Goal: Task Accomplishment & Management: Complete application form

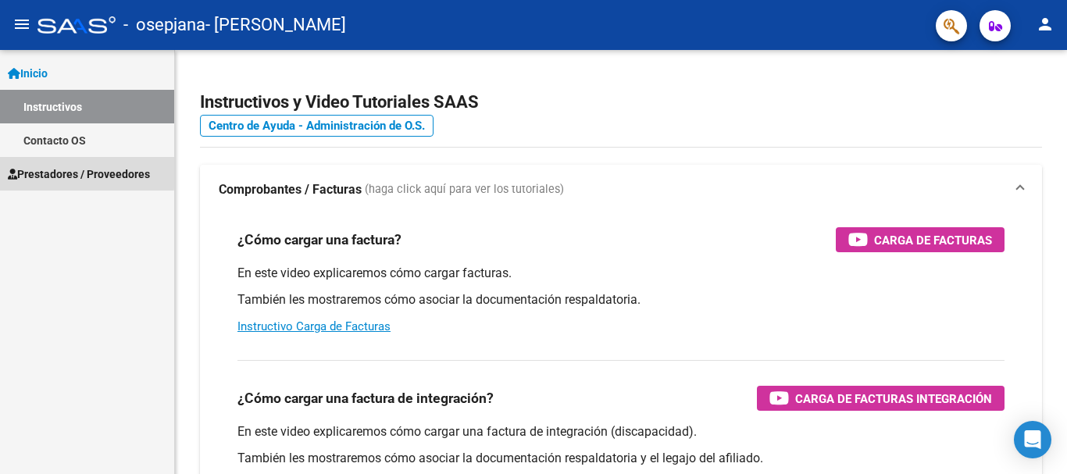
click at [63, 171] on span "Prestadores / Proveedores" at bounding box center [79, 174] width 142 height 17
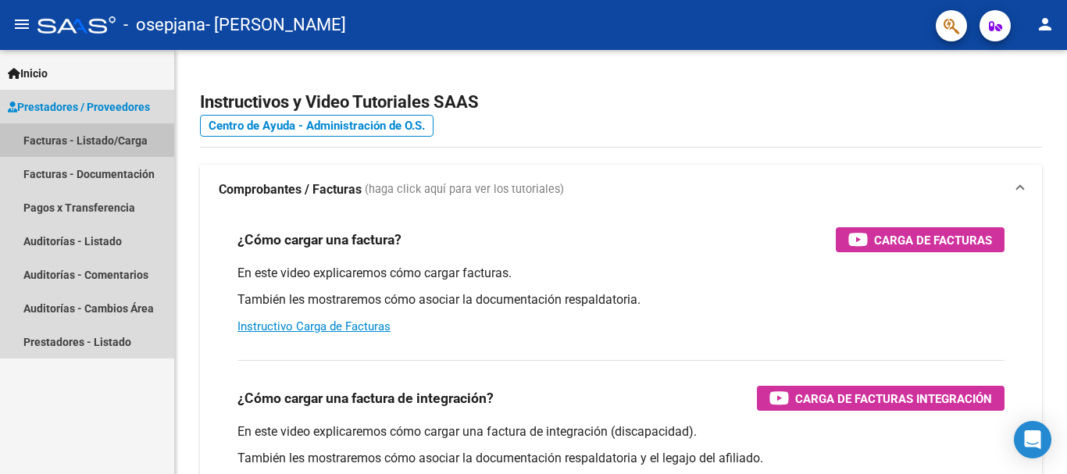
click at [84, 139] on link "Facturas - Listado/Carga" at bounding box center [87, 140] width 174 height 34
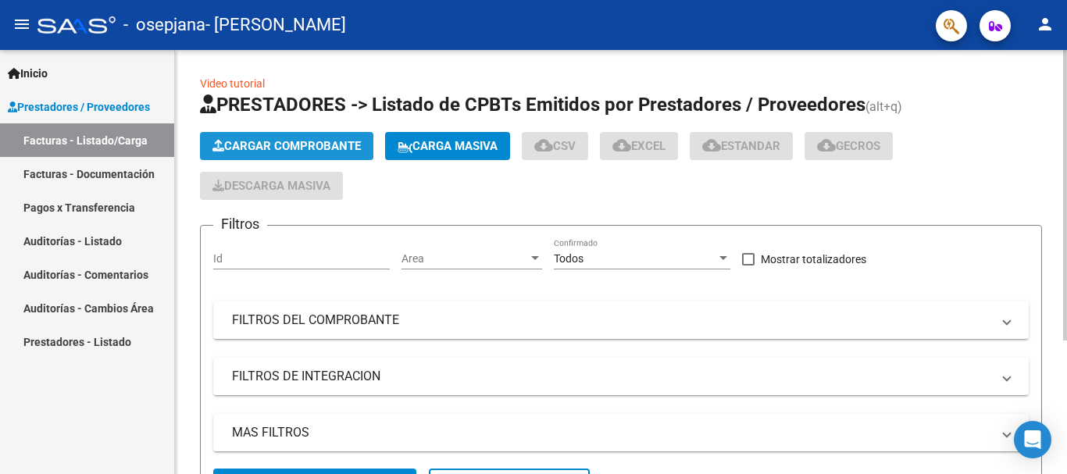
click at [303, 143] on span "Cargar Comprobante" at bounding box center [286, 146] width 148 height 14
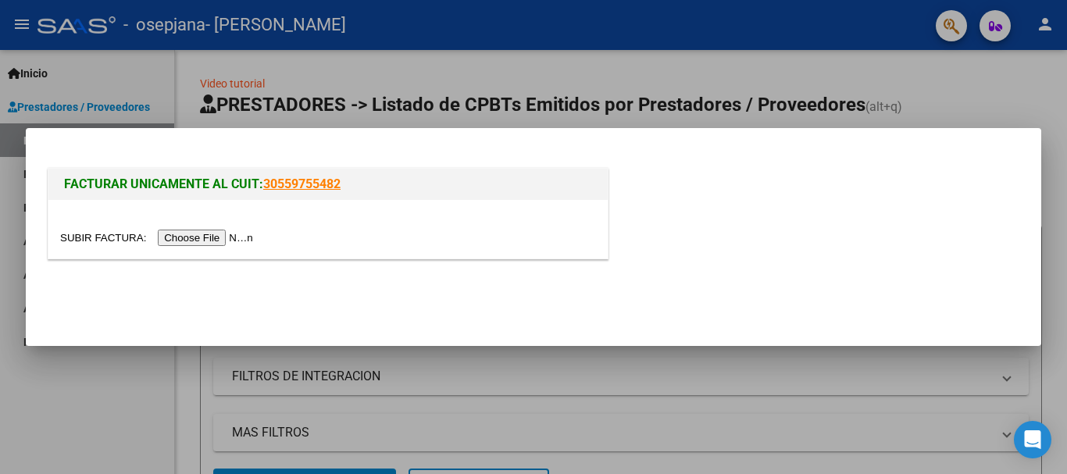
click at [226, 241] on input "file" at bounding box center [159, 238] width 198 height 16
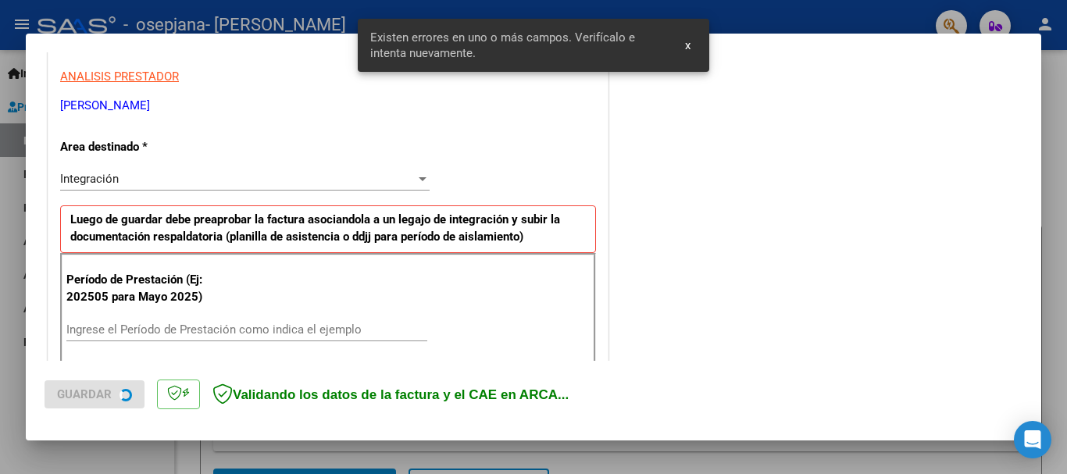
scroll to position [361, 0]
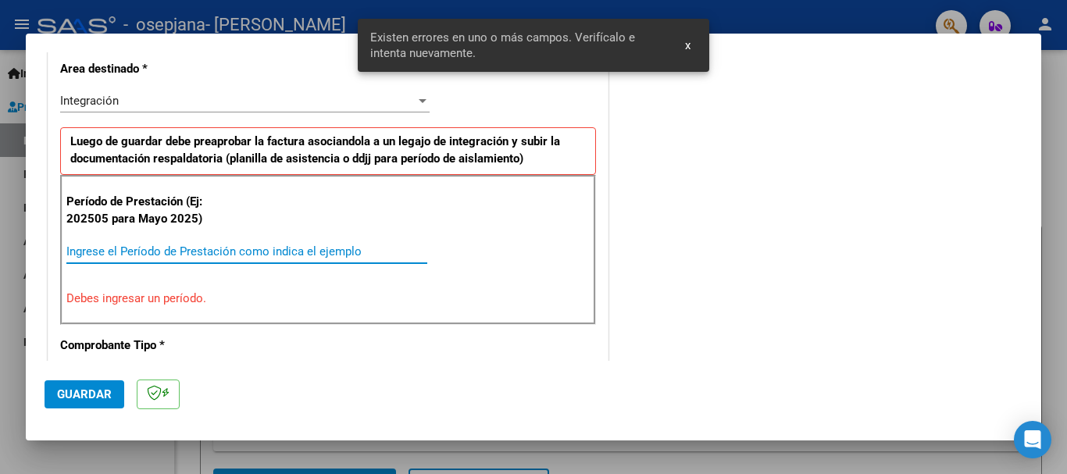
click at [142, 251] on input "Ingrese el Período de Prestación como indica el ejemplo" at bounding box center [246, 251] width 361 height 14
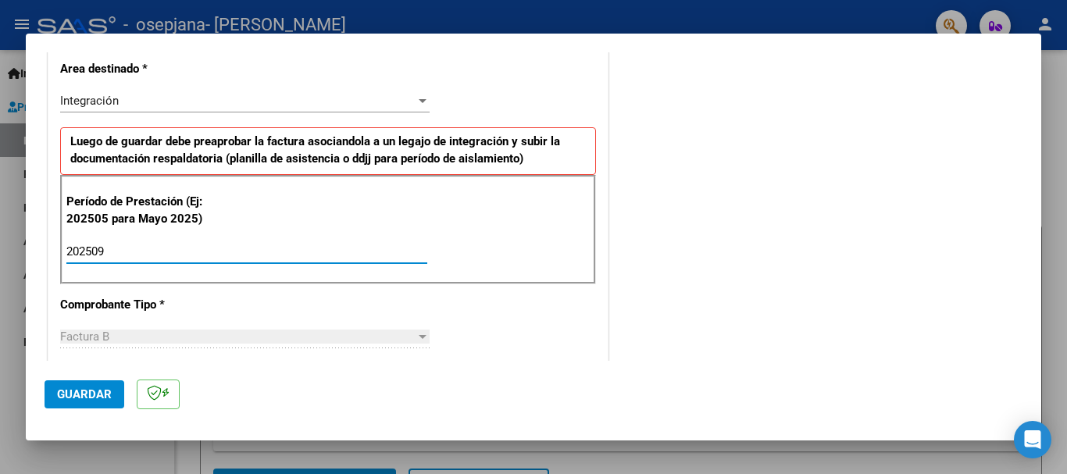
type input "202509"
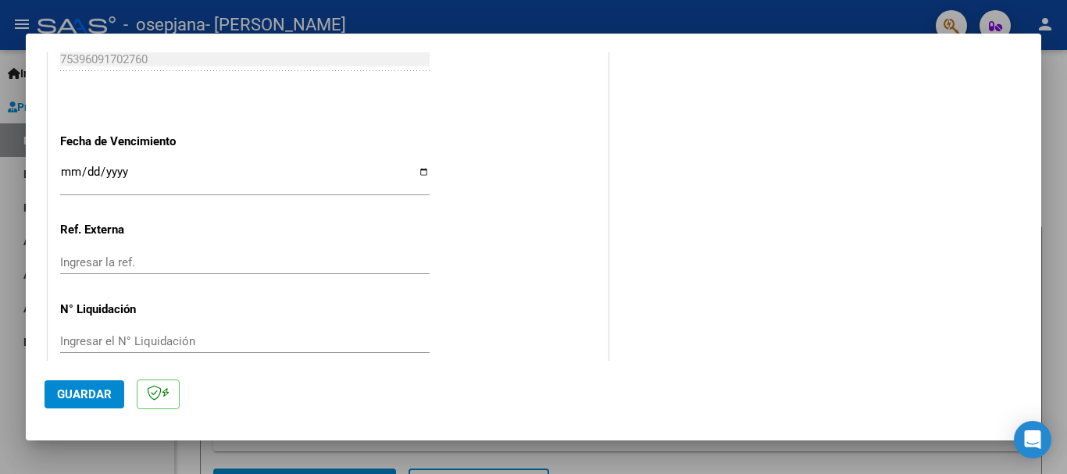
scroll to position [1055, 0]
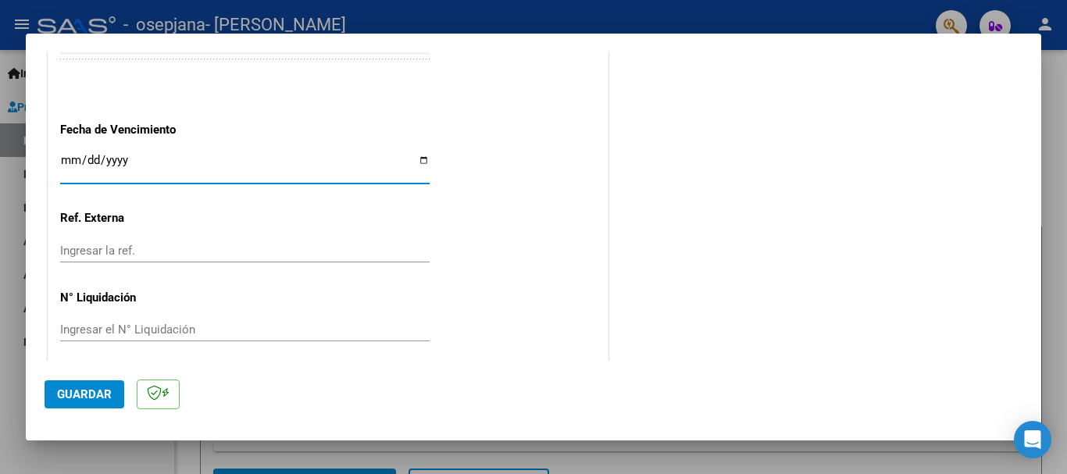
click at [417, 159] on input "Ingresar la fecha" at bounding box center [244, 166] width 369 height 25
type input "[DATE]"
click at [87, 393] on span "Guardar" at bounding box center [84, 394] width 55 height 14
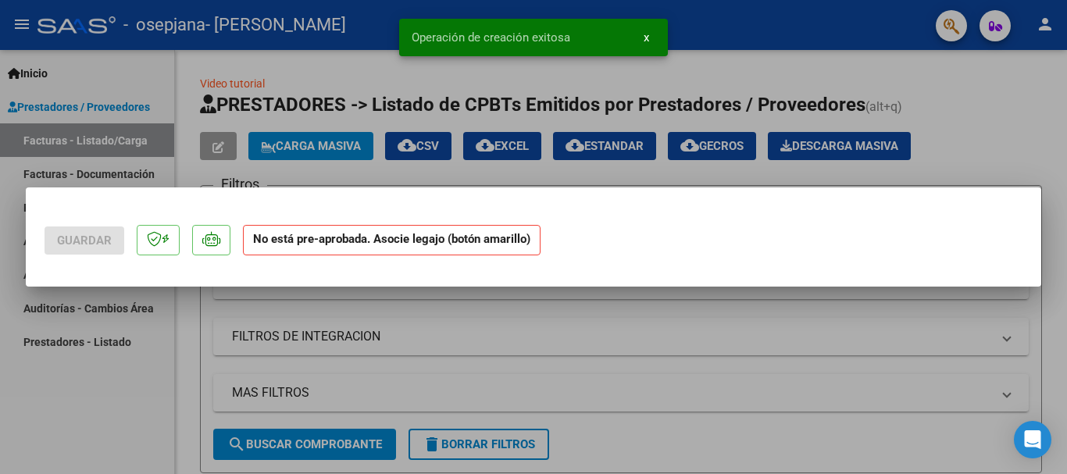
scroll to position [0, 0]
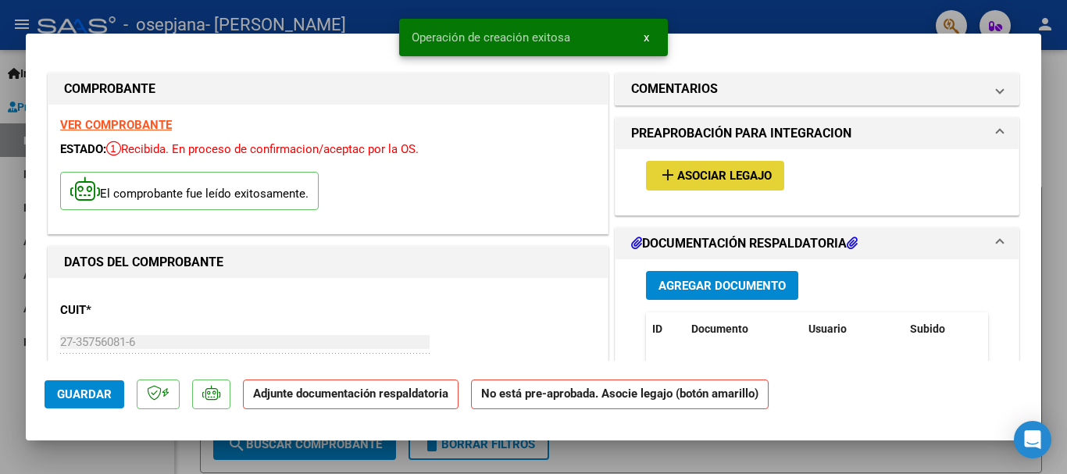
click at [721, 170] on span "Asociar Legajo" at bounding box center [724, 176] width 94 height 14
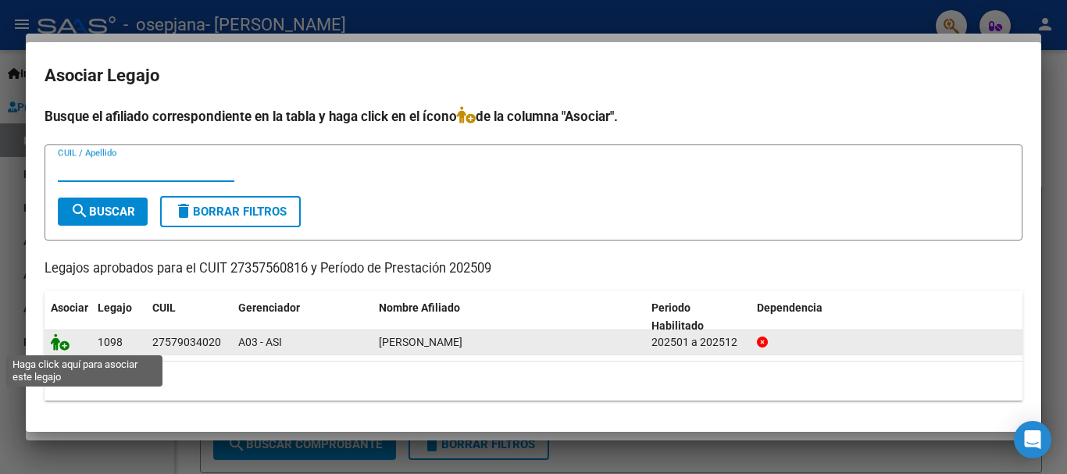
click at [62, 344] on icon at bounding box center [60, 341] width 19 height 17
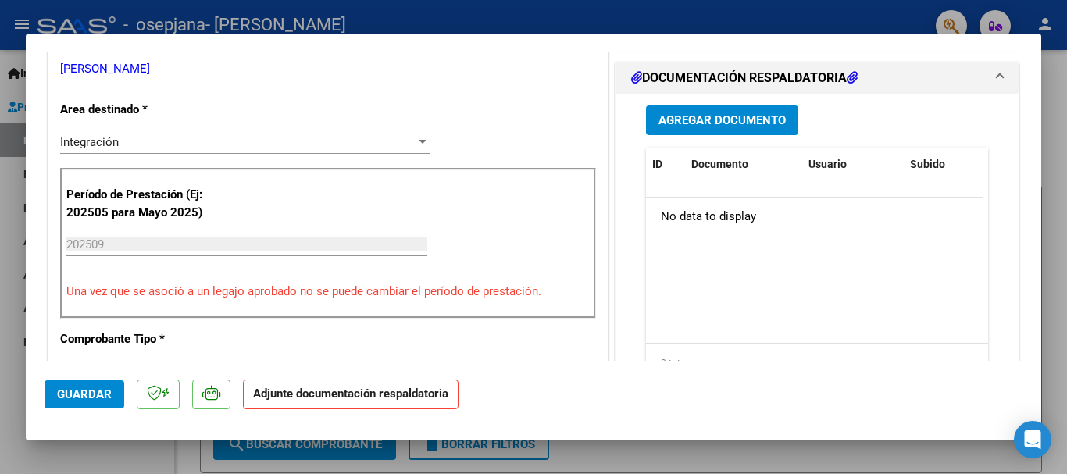
scroll to position [362, 0]
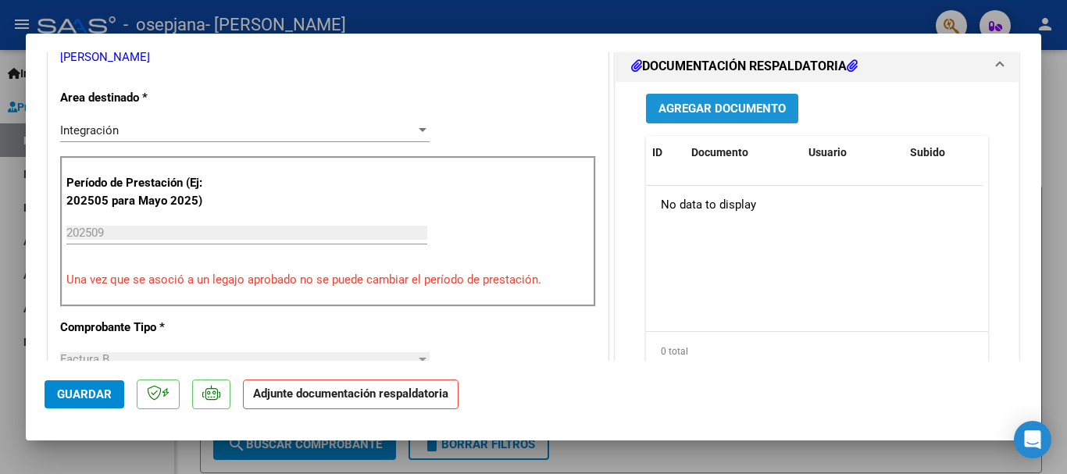
click at [758, 102] on span "Agregar Documento" at bounding box center [721, 109] width 127 height 14
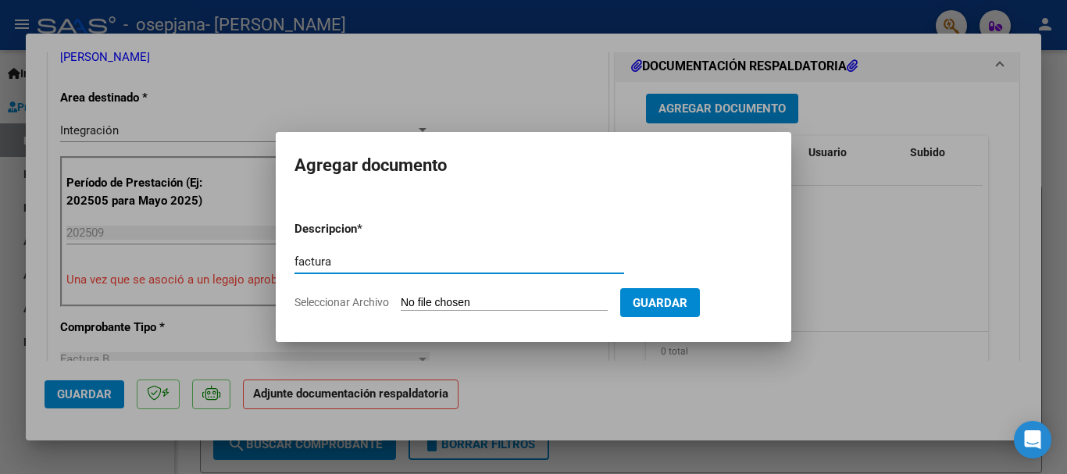
type input "factura"
click at [427, 310] on input "Seleccionar Archivo" at bounding box center [504, 303] width 207 height 15
type input "C:\fakepath\27357560816_006_00004_00000754.pdf"
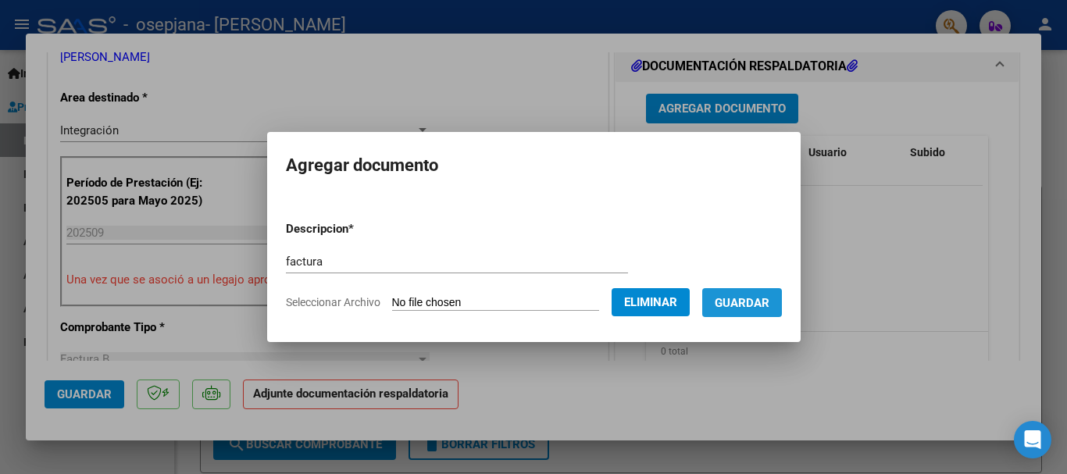
click at [753, 303] on span "Guardar" at bounding box center [741, 303] width 55 height 14
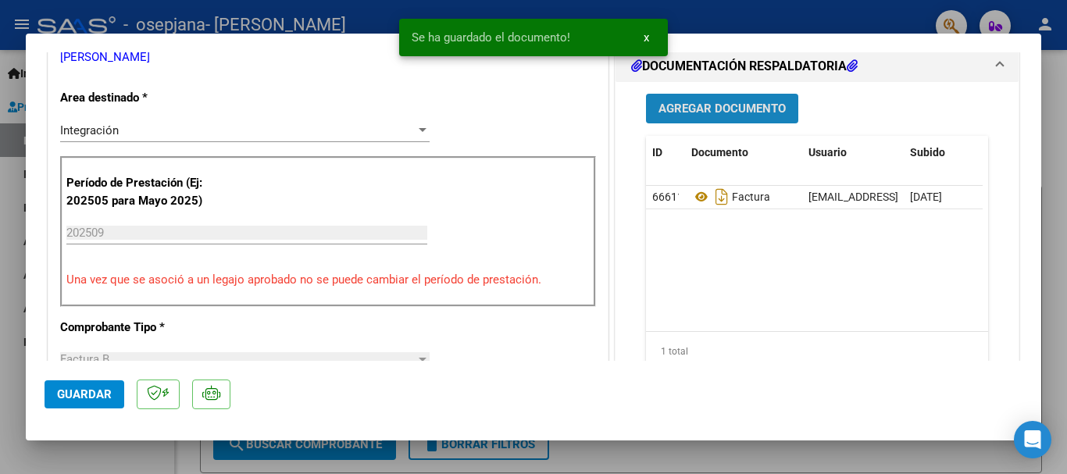
click at [739, 102] on span "Agregar Documento" at bounding box center [721, 109] width 127 height 14
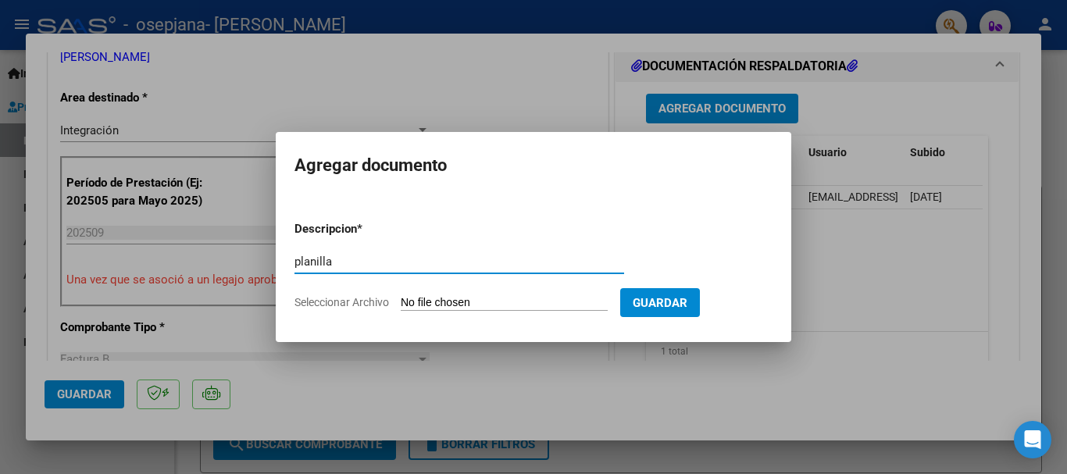
type input "planilla"
click at [448, 301] on input "Seleccionar Archivo" at bounding box center [504, 303] width 207 height 15
type input "C:\fakepath\planilla.pdf"
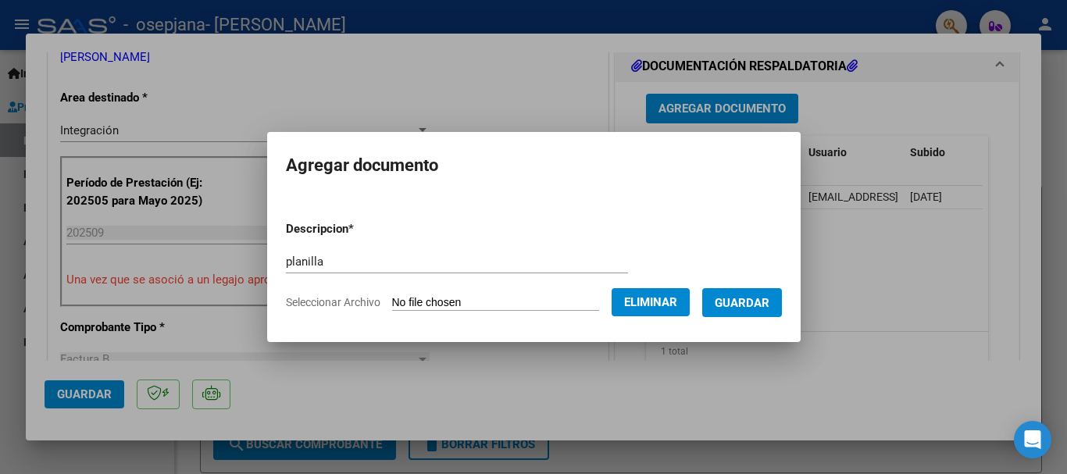
click at [758, 304] on span "Guardar" at bounding box center [741, 303] width 55 height 14
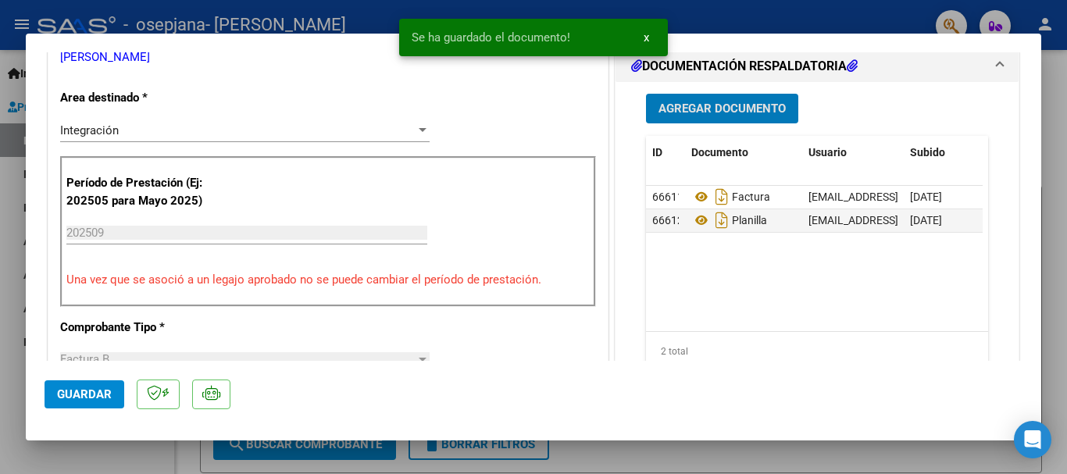
click at [726, 105] on span "Agregar Documento" at bounding box center [721, 109] width 127 height 14
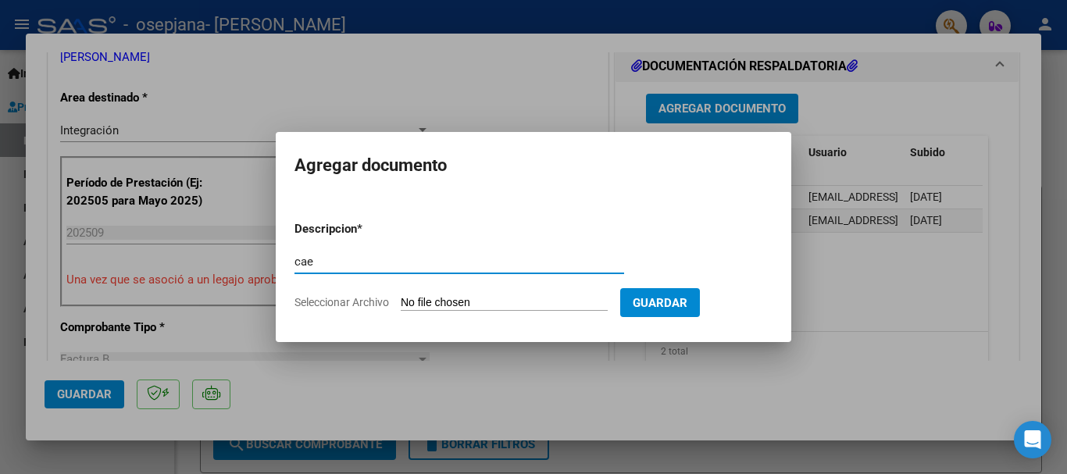
type input "cae"
click at [463, 297] on input "Seleccionar Archivo" at bounding box center [504, 303] width 207 height 15
type input "C:\fakepath\cae [PERSON_NAME].pdf"
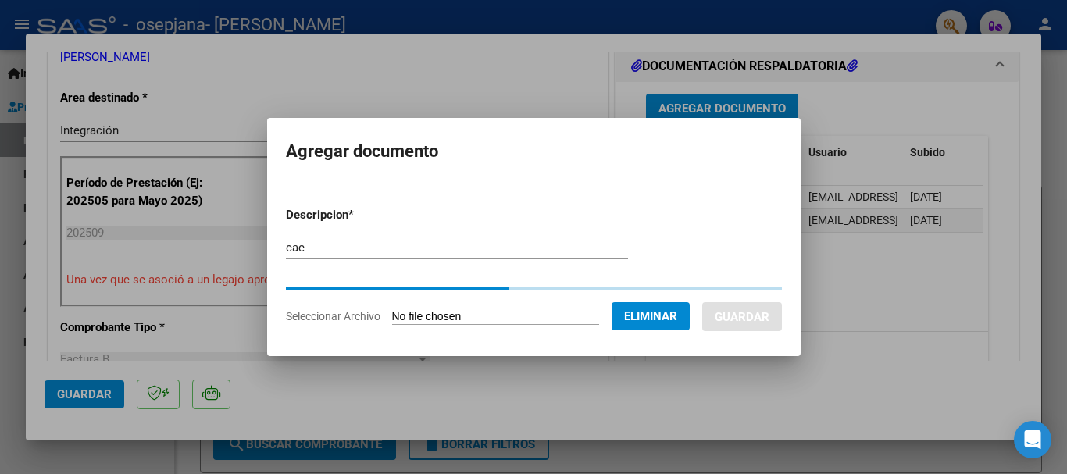
click at [860, 291] on div at bounding box center [533, 237] width 1067 height 474
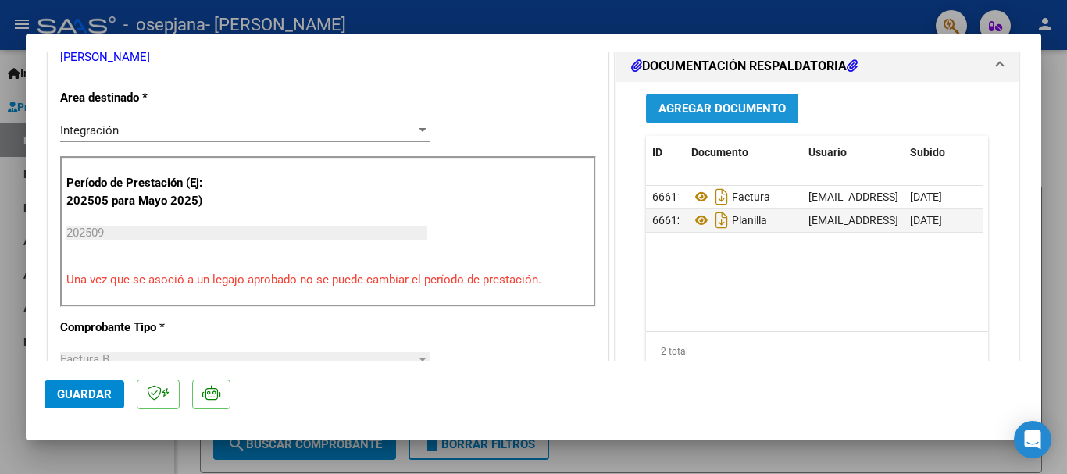
click at [716, 106] on span "Agregar Documento" at bounding box center [721, 109] width 127 height 14
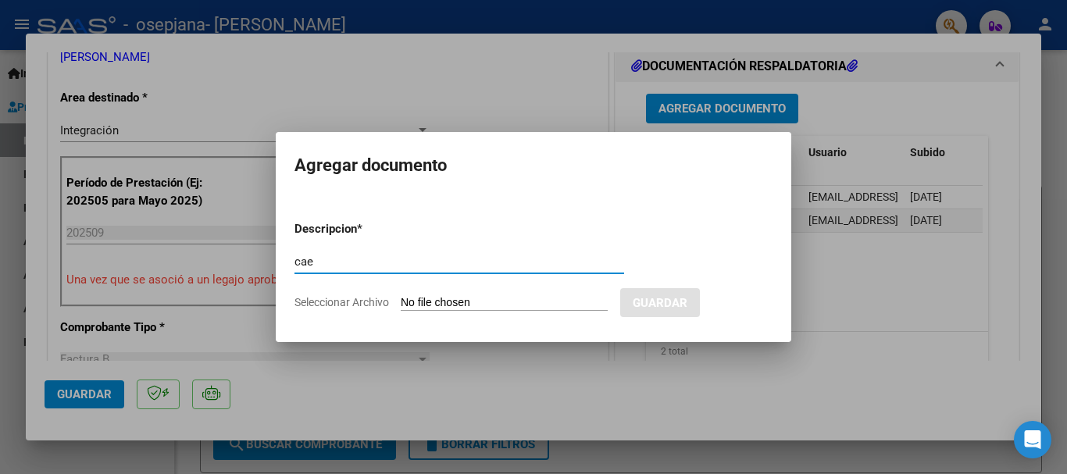
type input "cae"
click at [490, 297] on input "Seleccionar Archivo" at bounding box center [504, 303] width 207 height 15
type input "C:\fakepath\cae [PERSON_NAME].pdf"
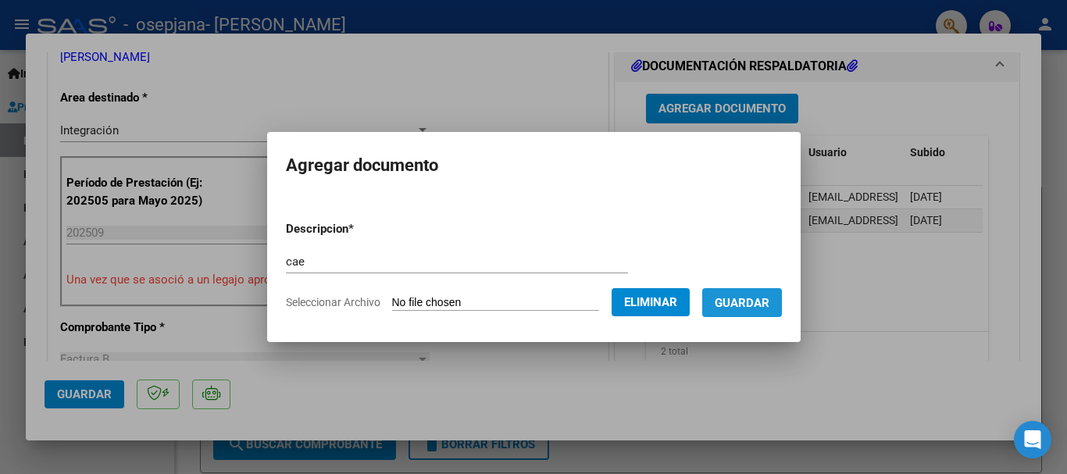
click at [769, 305] on span "Guardar" at bounding box center [741, 303] width 55 height 14
click at [643, 378] on div at bounding box center [533, 237] width 1067 height 474
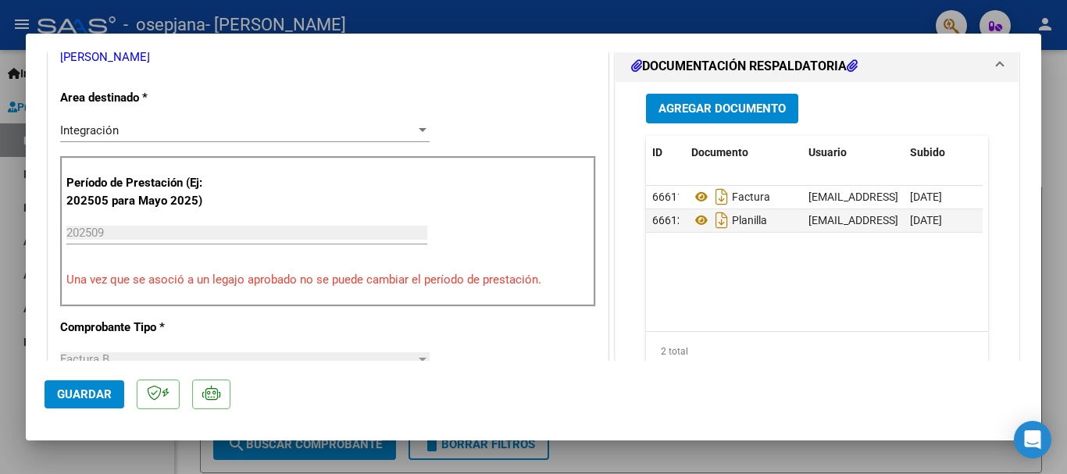
click at [725, 110] on span "Agregar Documento" at bounding box center [721, 109] width 127 height 14
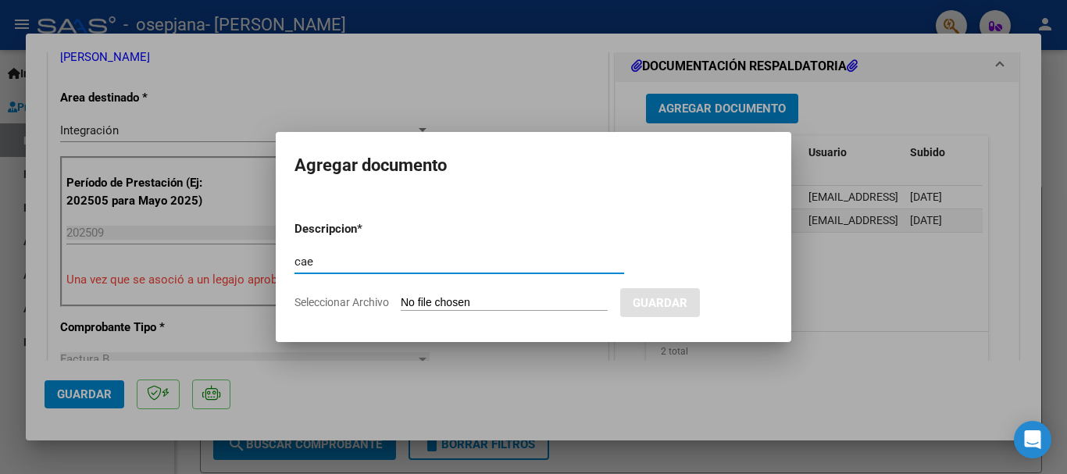
type input "cae"
click at [430, 305] on input "Seleccionar Archivo" at bounding box center [504, 303] width 207 height 15
type input "C:\fakepath\cae [PERSON_NAME].pdf"
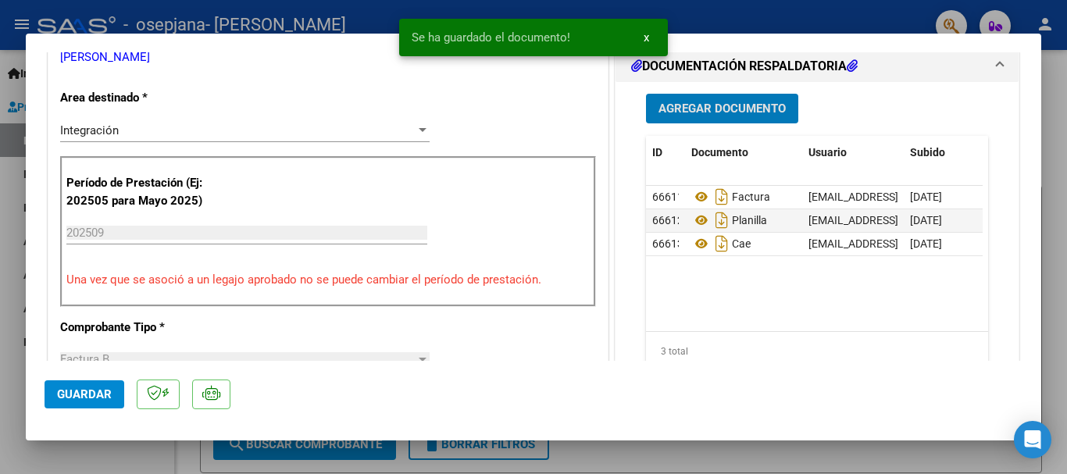
click at [97, 396] on span "Guardar" at bounding box center [84, 394] width 55 height 14
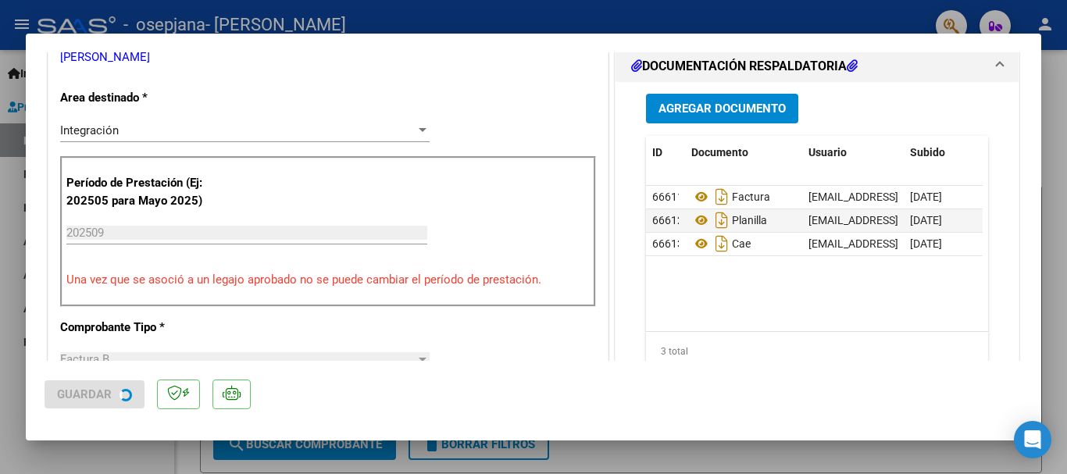
click at [237, 403] on p at bounding box center [231, 394] width 38 height 30
click at [1054, 159] on div at bounding box center [533, 237] width 1067 height 474
type input "$ 0,00"
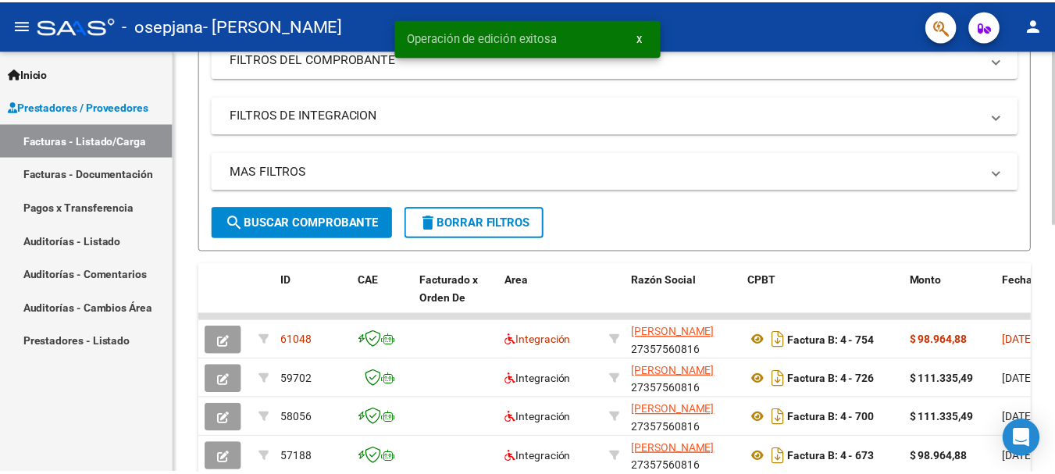
scroll to position [265, 0]
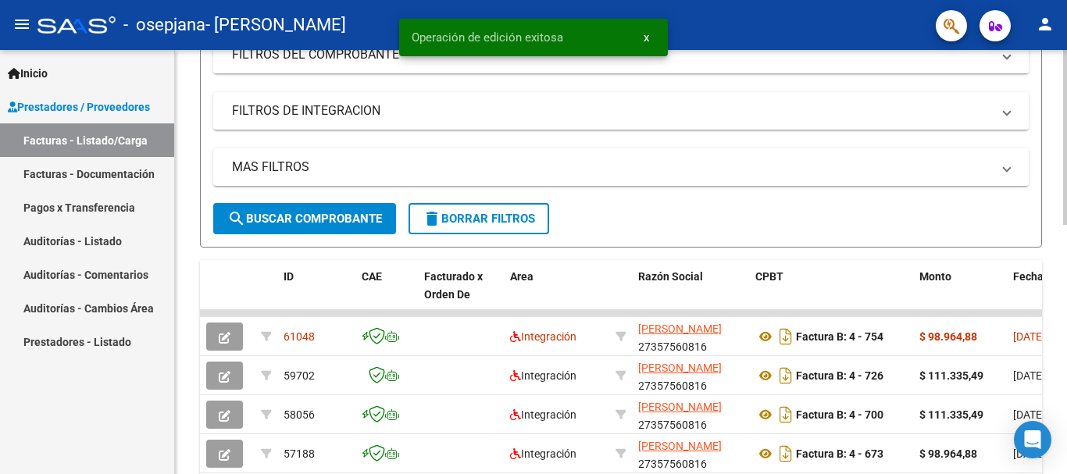
click at [1054, 295] on div "Video tutorial PRESTADORES -> Listado de CPBTs Emitidos por Prestadores / Prove…" at bounding box center [623, 292] width 896 height 1017
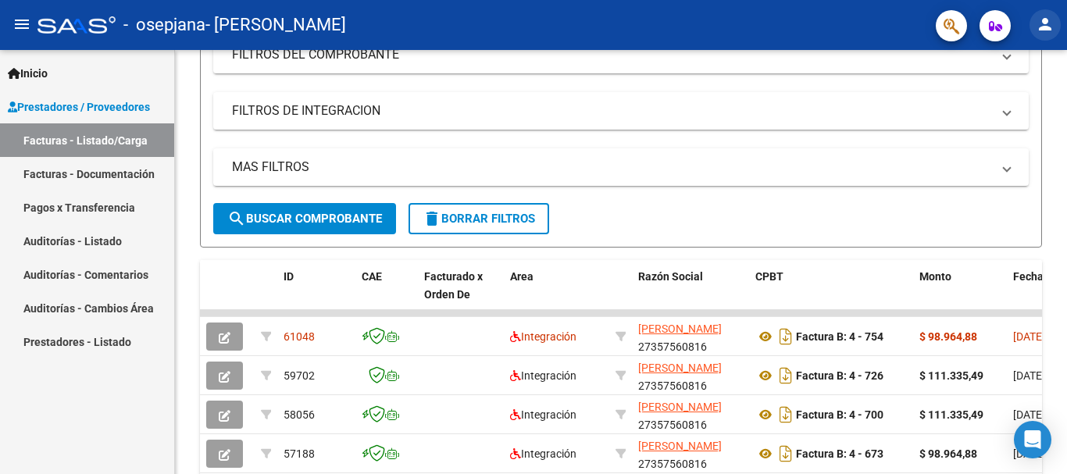
click at [1046, 24] on mat-icon "person" at bounding box center [1044, 24] width 19 height 19
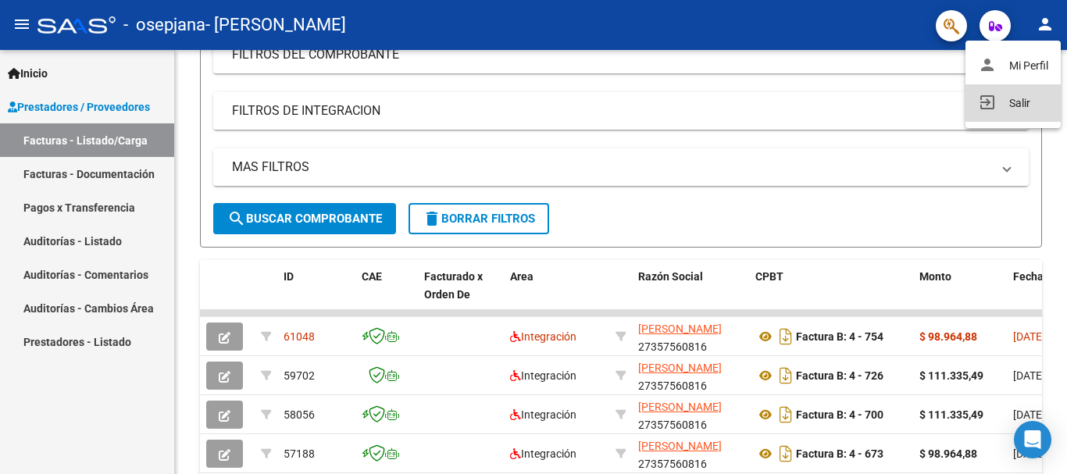
click at [1016, 100] on button "exit_to_app Salir" at bounding box center [1012, 102] width 95 height 37
